Goal: Task Accomplishment & Management: Complete application form

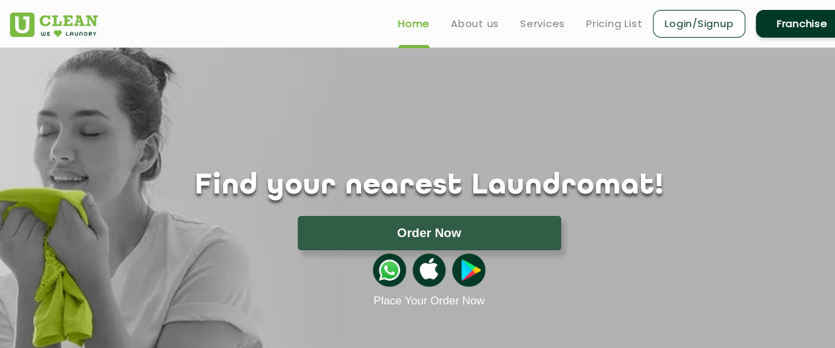
click at [799, 21] on link "Franchise" at bounding box center [802, 24] width 92 height 28
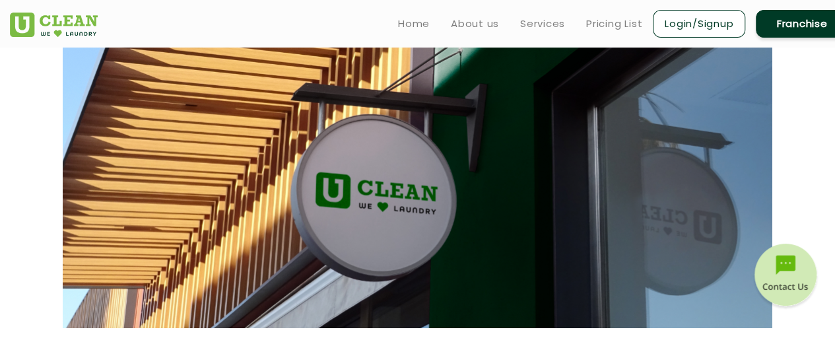
click at [805, 25] on link "Franchise" at bounding box center [802, 24] width 92 height 28
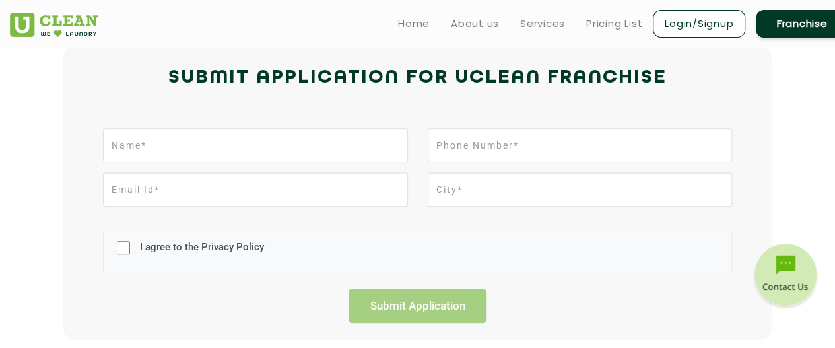
scroll to position [293, 0]
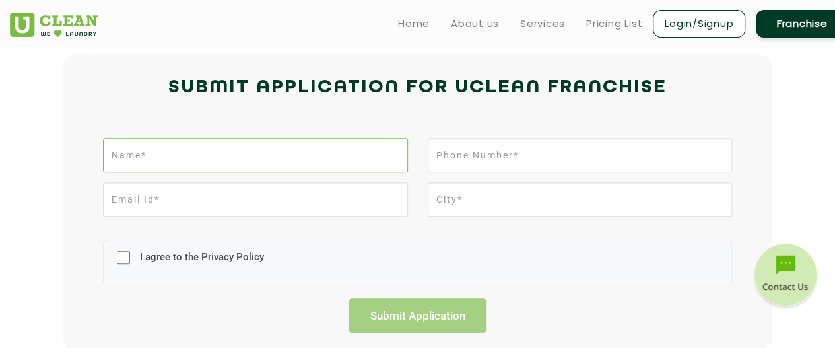
click at [246, 162] on input "text" at bounding box center [255, 155] width 304 height 34
type input "[PERSON_NAME]"
type input "7780161209"
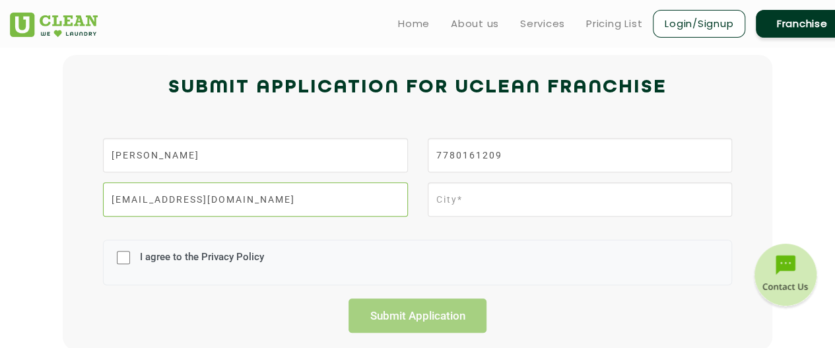
type input "[EMAIL_ADDRESS][DOMAIN_NAME]"
type input "Bhimavaram"
click at [148, 260] on label "I agree to the Privacy Policy" at bounding box center [200, 263] width 127 height 24
click at [130, 260] on input "I agree to the Privacy Policy" at bounding box center [123, 257] width 13 height 34
checkbox input "true"
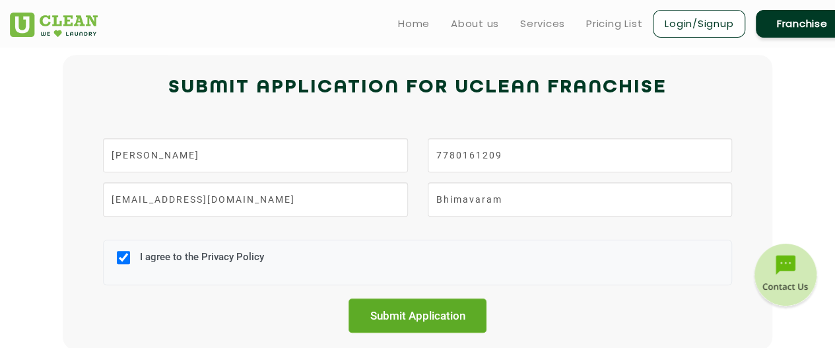
click at [409, 317] on input "Submit Application" at bounding box center [417, 315] width 139 height 34
